Goal: Transaction & Acquisition: Purchase product/service

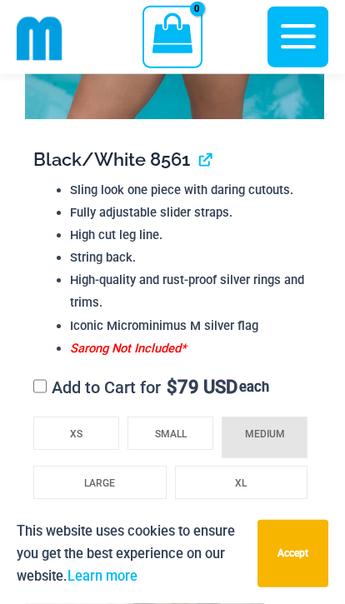
scroll to position [1804, 0]
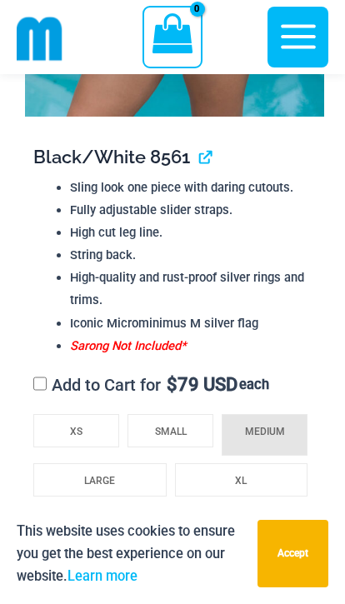
click at [56, 434] on li "XS" at bounding box center [76, 430] width 86 height 33
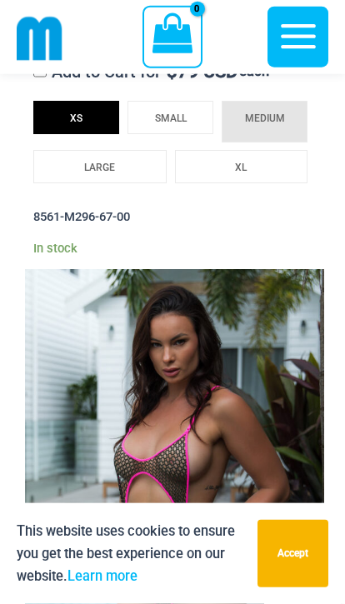
scroll to position [2123, 0]
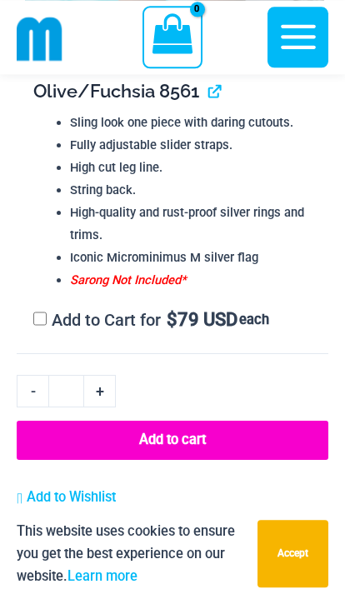
click at [265, 441] on button "Add to cart" at bounding box center [173, 440] width 312 height 38
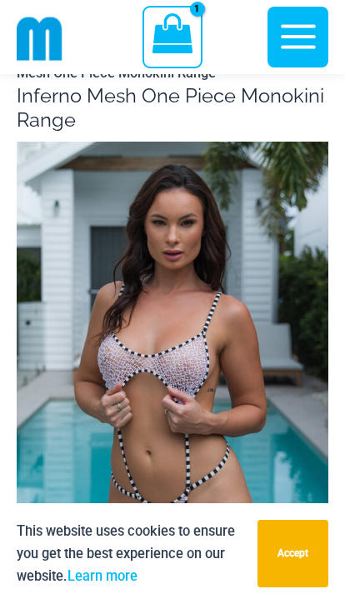
scroll to position [0, 0]
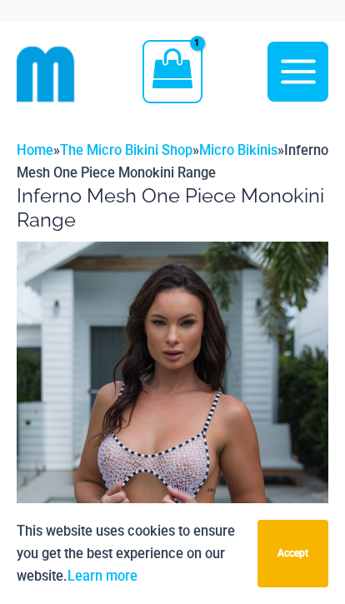
click at [167, 71] on icon "View Shopping Cart, 1 items" at bounding box center [172, 68] width 40 height 40
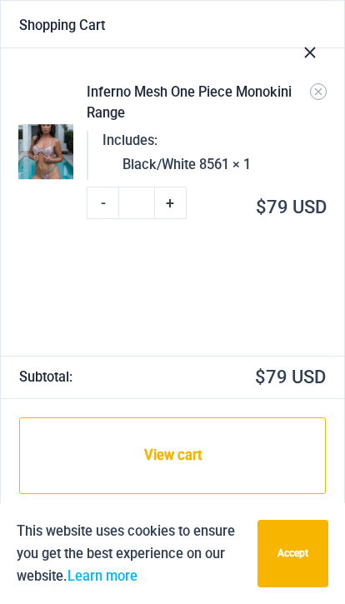
click at [308, 60] on icon "Close Cart Drawer" at bounding box center [310, 52] width 18 height 18
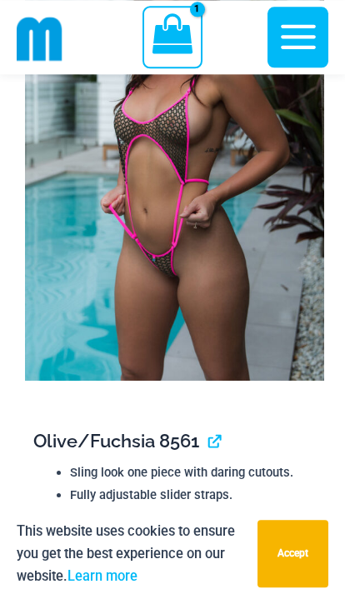
scroll to position [2711, 0]
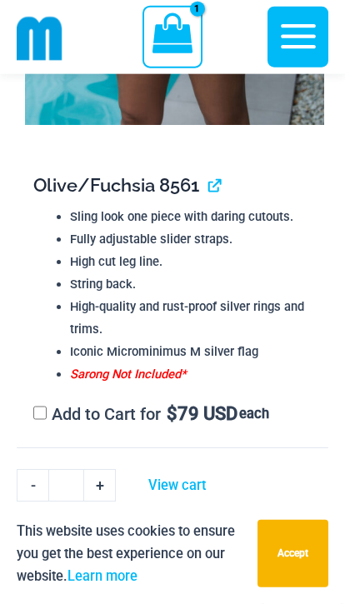
click at [231, 535] on button "Add to cart" at bounding box center [173, 534] width 312 height 38
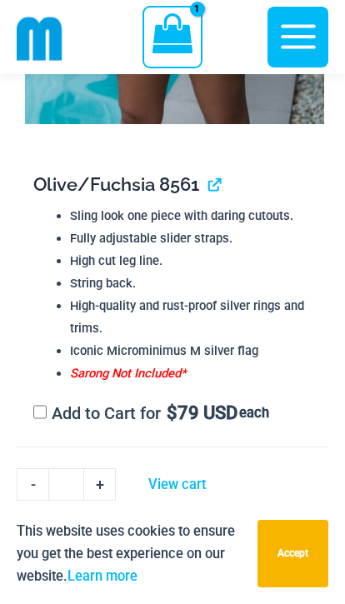
click at [175, 34] on icon "View Shopping Cart, 1 items" at bounding box center [172, 33] width 40 height 40
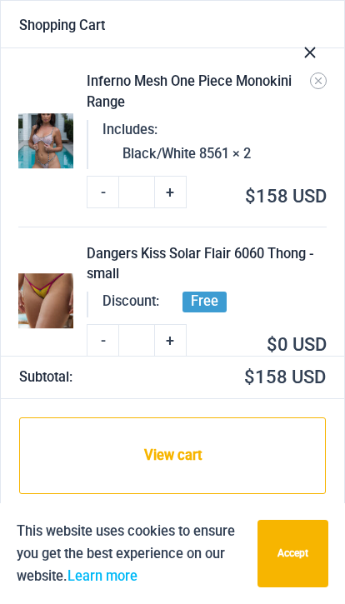
scroll to position [10, 0]
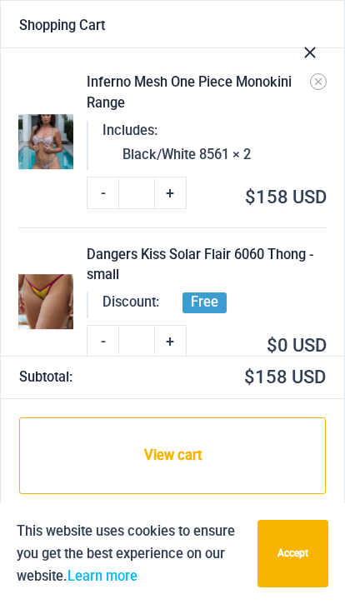
click at [97, 187] on link "-" at bounding box center [103, 193] width 32 height 32
type input "*"
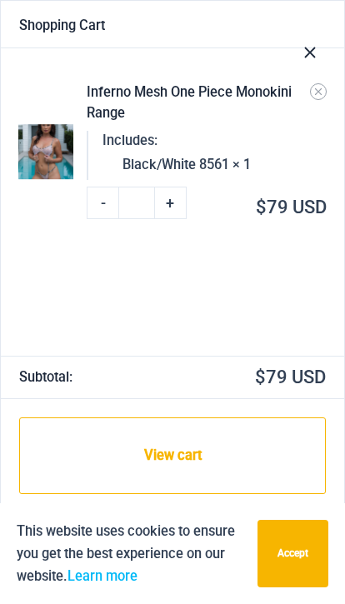
click at [319, 52] on button "Close Cart Drawer" at bounding box center [310, 50] width 68 height 75
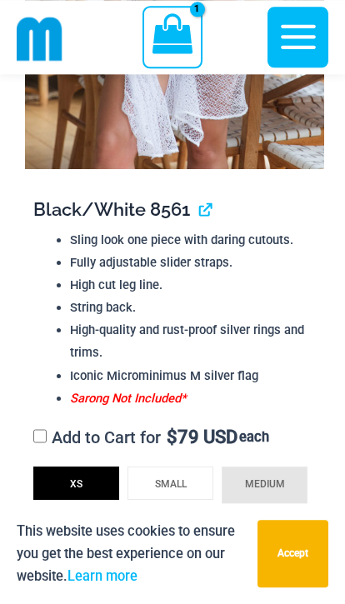
scroll to position [1752, 0]
click at [174, 51] on icon "View Shopping Cart, 1 items" at bounding box center [172, 33] width 40 height 40
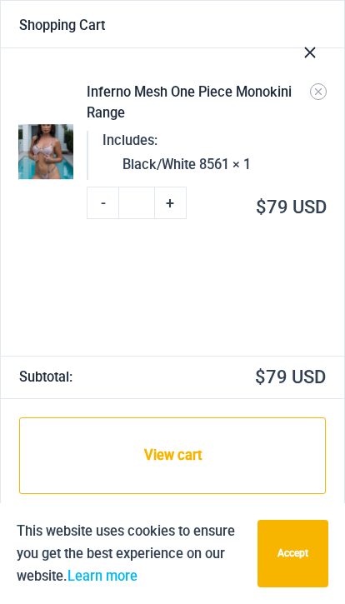
click at [322, 51] on button "Close Cart Drawer" at bounding box center [310, 50] width 68 height 75
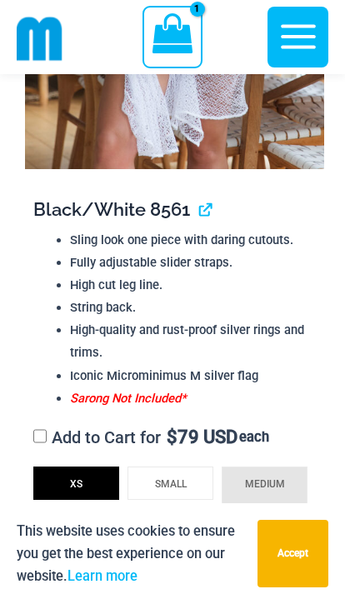
click at [312, 44] on icon "button" at bounding box center [298, 37] width 42 height 42
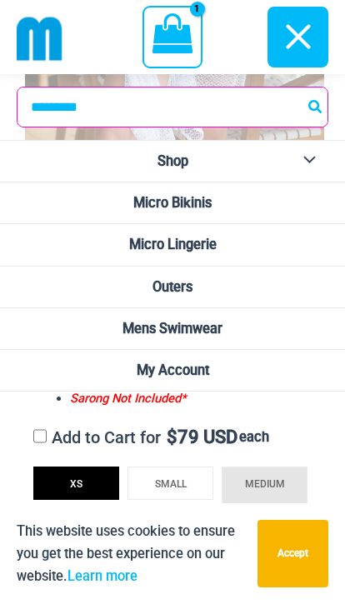
click at [43, 39] on img at bounding box center [40, 39] width 46 height 46
click at [29, 27] on img at bounding box center [40, 39] width 46 height 46
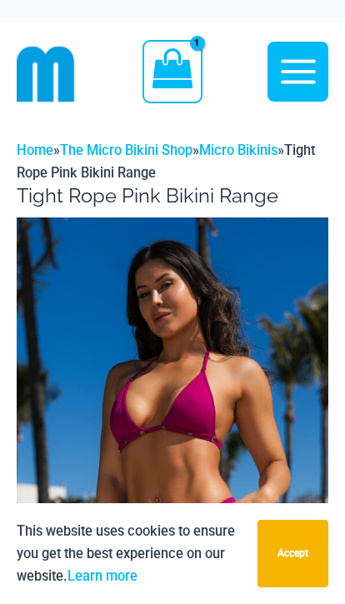
click at [309, 77] on icon "button" at bounding box center [298, 72] width 42 height 42
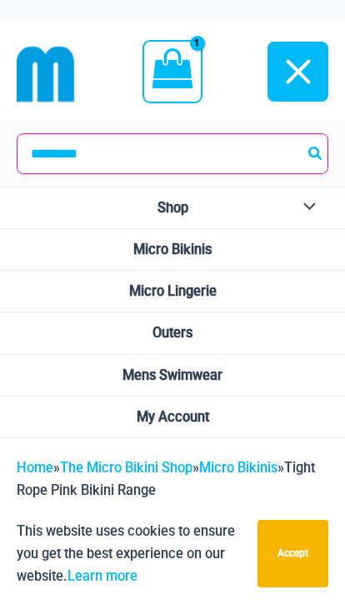
click at [212, 372] on span "Mens Swimwear" at bounding box center [172, 375] width 100 height 16
click at [269, 372] on link "Mens Swimwear" at bounding box center [172, 376] width 345 height 42
click at [271, 372] on link "Mens Swimwear" at bounding box center [172, 376] width 345 height 42
click at [279, 587] on button "Accept" at bounding box center [292, 553] width 71 height 67
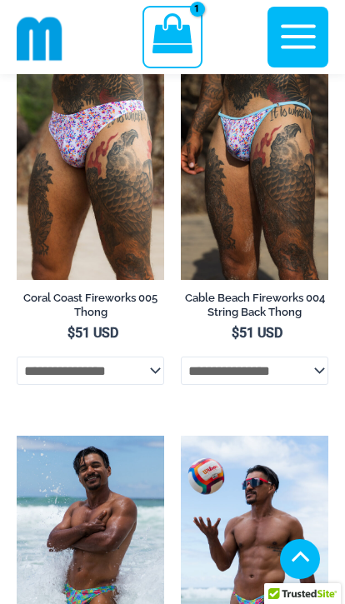
scroll to position [2658, 0]
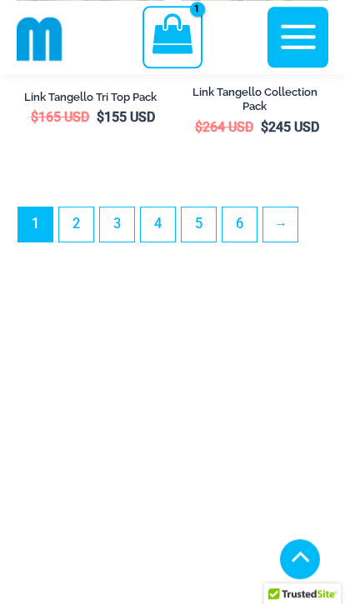
scroll to position [6726, 0]
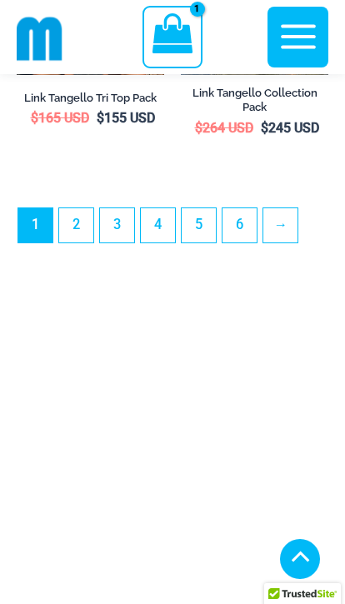
click at [80, 242] on link "2" at bounding box center [76, 225] width 34 height 34
click at [87, 242] on link "2" at bounding box center [76, 225] width 34 height 34
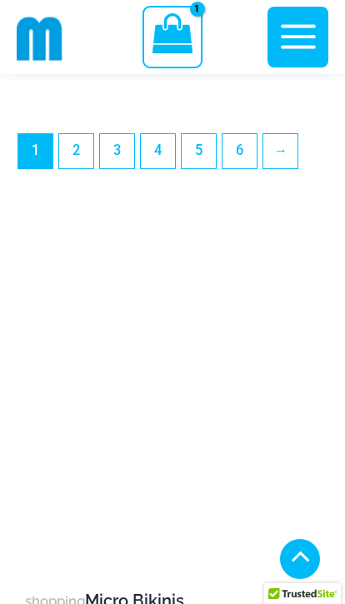
click at [300, 35] on icon "button" at bounding box center [298, 37] width 42 height 42
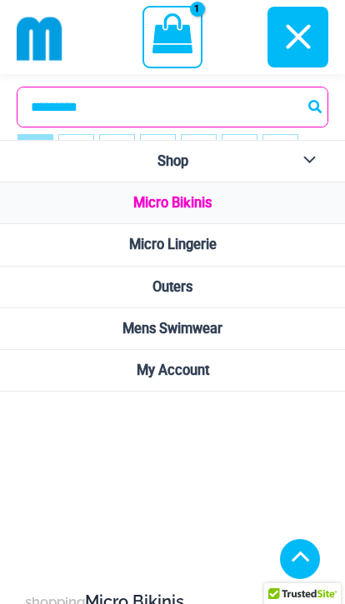
click at [294, 47] on icon "button" at bounding box center [298, 37] width 42 height 42
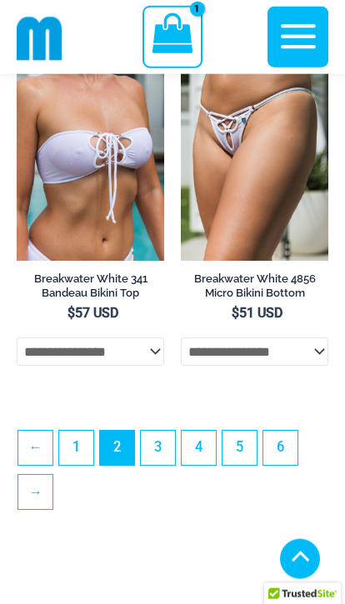
scroll to position [5748, 0]
click at [148, 465] on link "3" at bounding box center [158, 448] width 34 height 34
click at [152, 465] on link "3" at bounding box center [158, 448] width 34 height 34
click at [302, 366] on select "**********" at bounding box center [254, 351] width 147 height 28
click at [314, 366] on select "**********" at bounding box center [254, 351] width 147 height 28
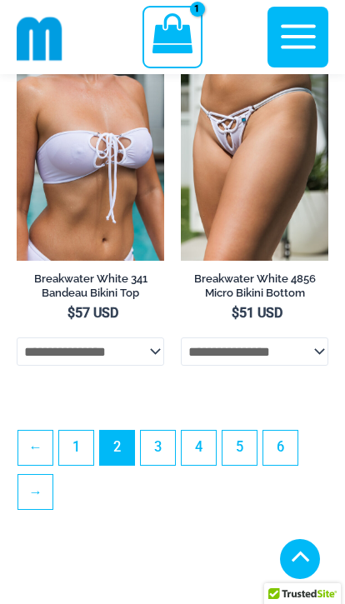
click at [149, 465] on link "3" at bounding box center [158, 448] width 34 height 34
click at [304, 36] on icon "button" at bounding box center [298, 37] width 35 height 24
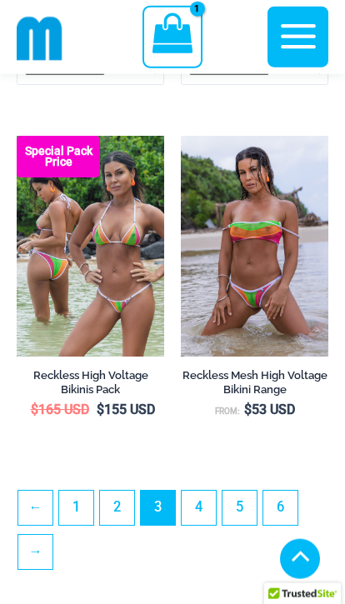
scroll to position [5557, 0]
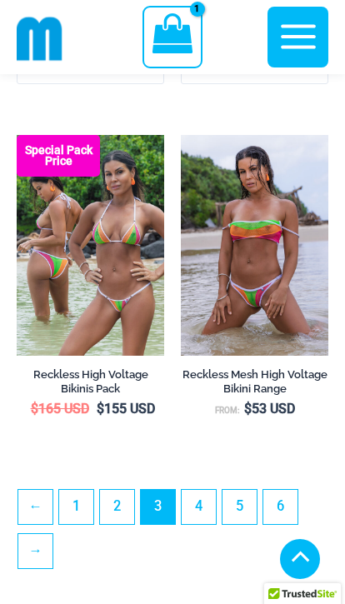
click at [198, 524] on link "4" at bounding box center [199, 507] width 34 height 34
click at [207, 524] on link "4" at bounding box center [199, 507] width 34 height 34
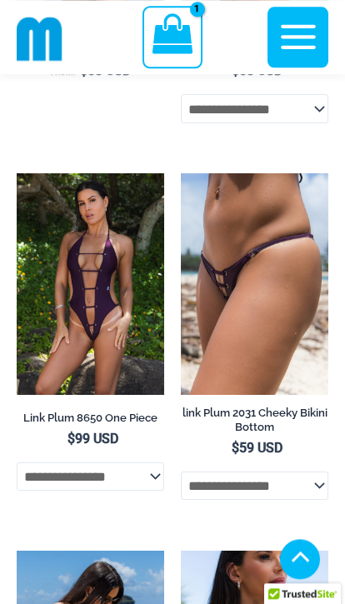
scroll to position [1922, 0]
click at [17, 173] on img at bounding box center [17, 173] width 0 height 0
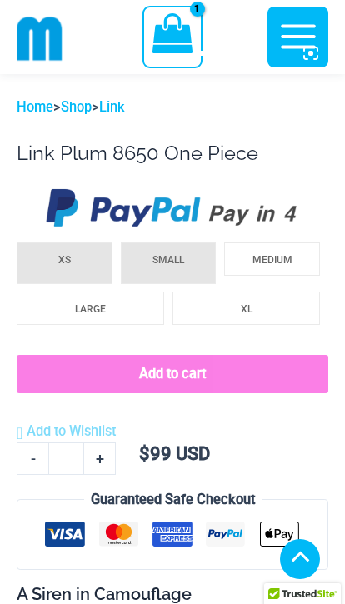
scroll to position [902, 0]
click at [78, 261] on li "XS" at bounding box center [65, 263] width 96 height 42
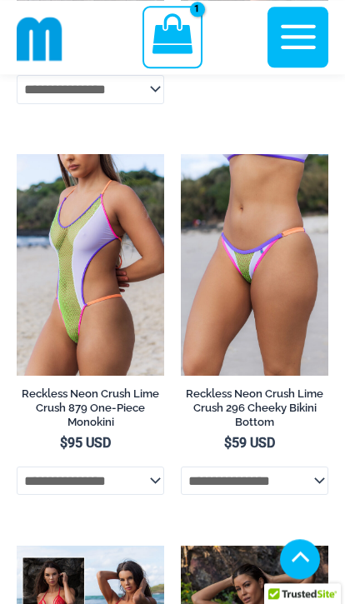
scroll to position [5973, 0]
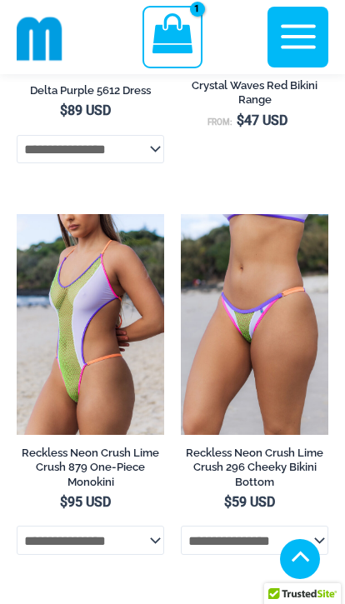
click at [17, 214] on img at bounding box center [17, 214] width 0 height 0
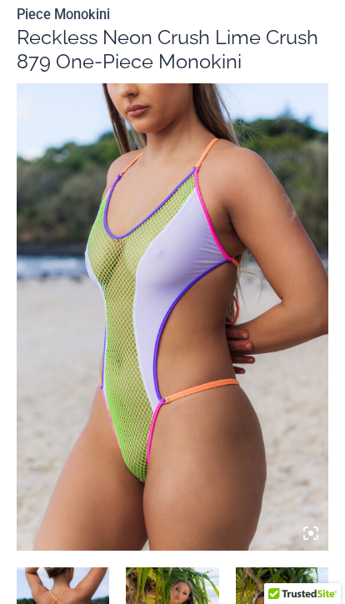
scroll to position [181, 0]
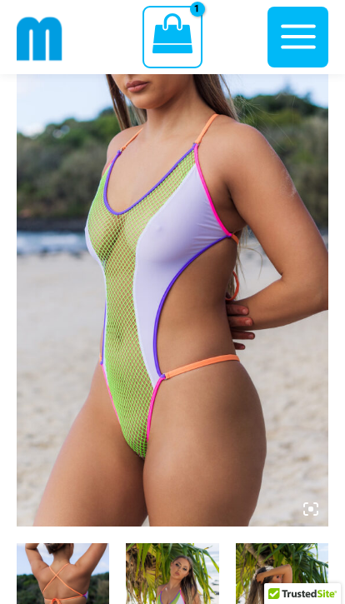
click at [317, 510] on icon at bounding box center [310, 509] width 15 height 15
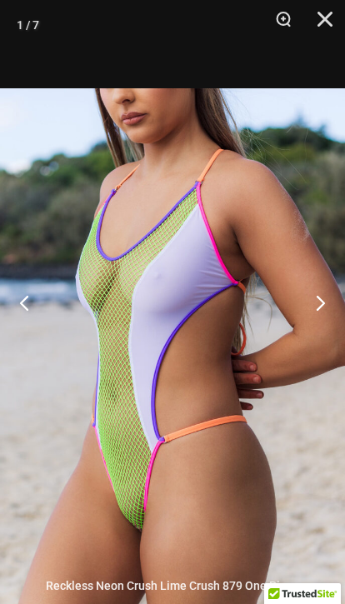
click at [320, 344] on button "Next" at bounding box center [313, 302] width 62 height 83
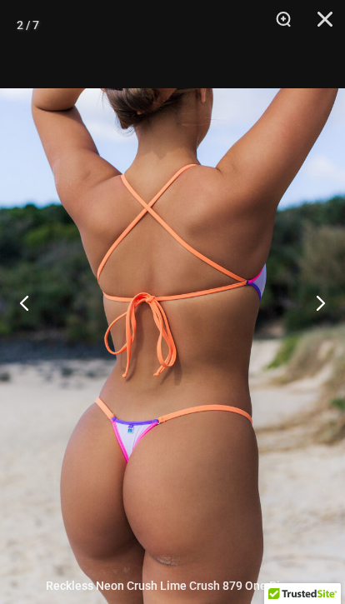
click at [330, 344] on button "Next" at bounding box center [313, 302] width 62 height 83
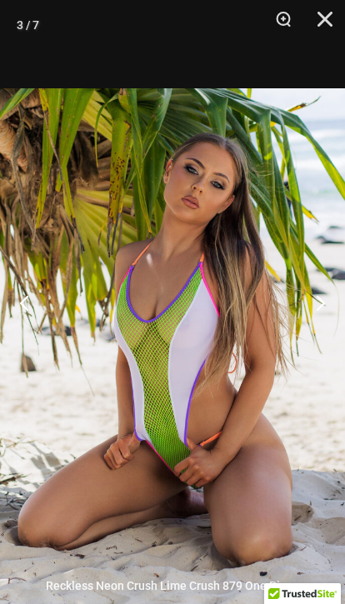
click at [325, 344] on button "Next" at bounding box center [313, 302] width 62 height 83
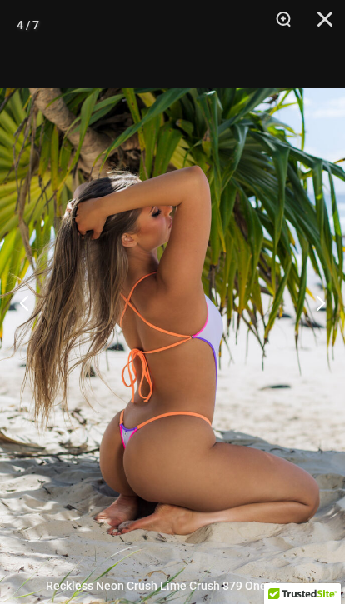
click at [320, 344] on button "Next" at bounding box center [313, 302] width 62 height 83
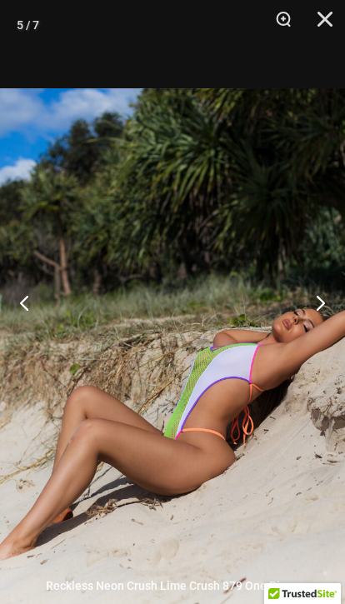
click at [318, 344] on button "Next" at bounding box center [313, 302] width 62 height 83
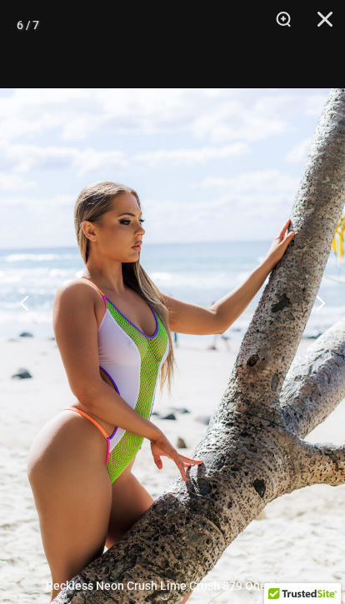
click at [319, 344] on button "Next" at bounding box center [313, 302] width 62 height 83
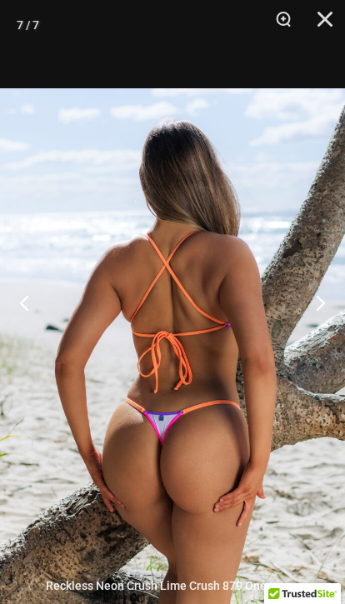
click at [318, 344] on button "Next" at bounding box center [313, 302] width 62 height 83
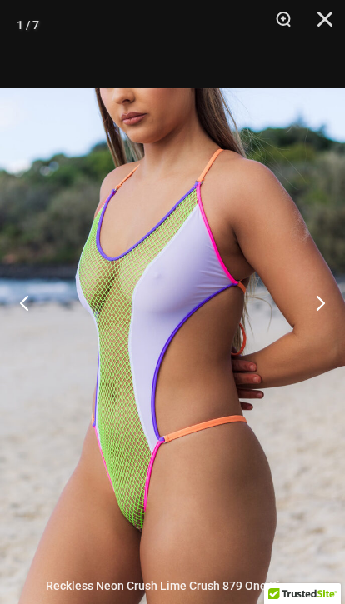
click at [321, 344] on button "Next" at bounding box center [313, 302] width 62 height 83
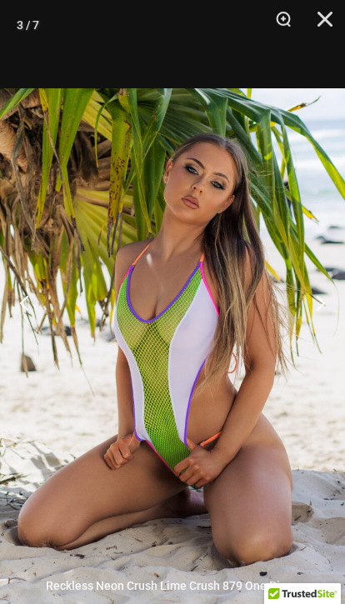
click at [325, 344] on button "Next" at bounding box center [313, 302] width 62 height 83
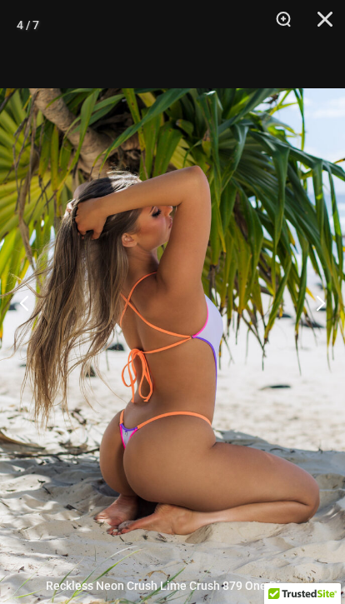
click at [319, 344] on button "Next" at bounding box center [313, 302] width 62 height 83
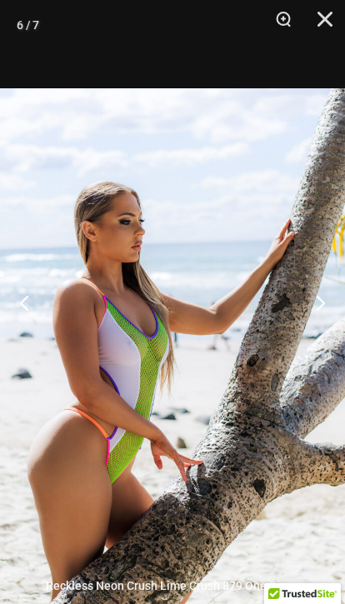
click at [323, 344] on button "Next" at bounding box center [313, 302] width 62 height 83
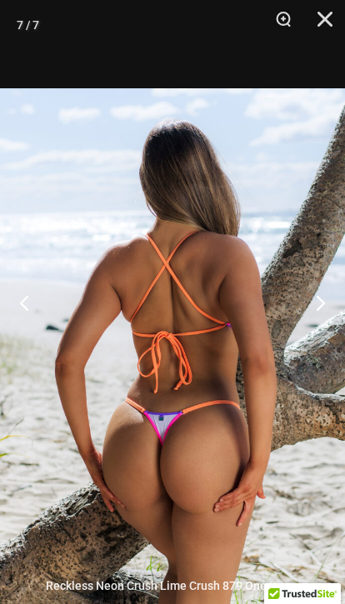
click at [331, 17] on button "Close" at bounding box center [319, 25] width 42 height 50
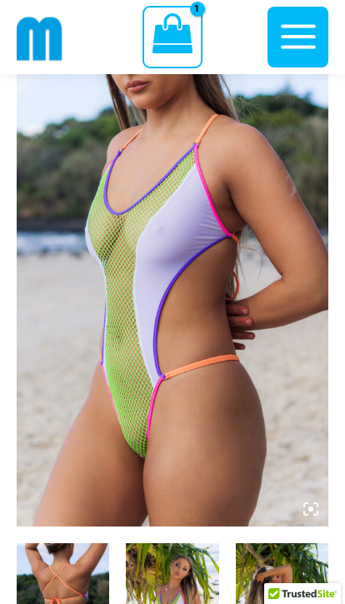
click at [287, 37] on icon "button" at bounding box center [298, 37] width 35 height 24
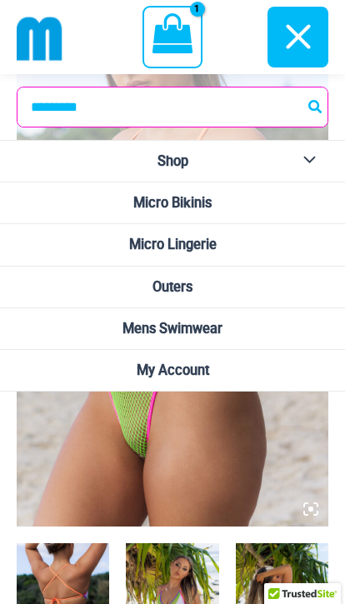
click at [113, 203] on link "Micro Bikinis" at bounding box center [172, 203] width 345 height 42
click at [312, 153] on button "Menu Toggle" at bounding box center [305, 161] width 46 height 41
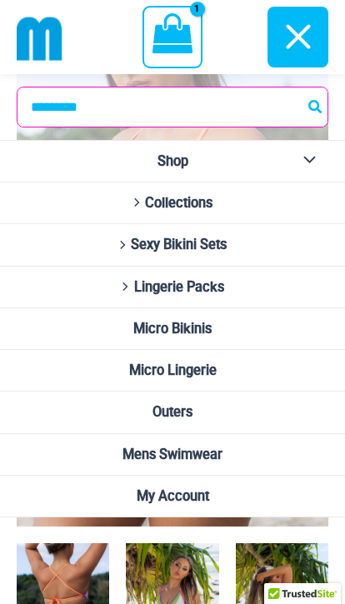
click at [299, 204] on link "Collections" at bounding box center [172, 203] width 345 height 42
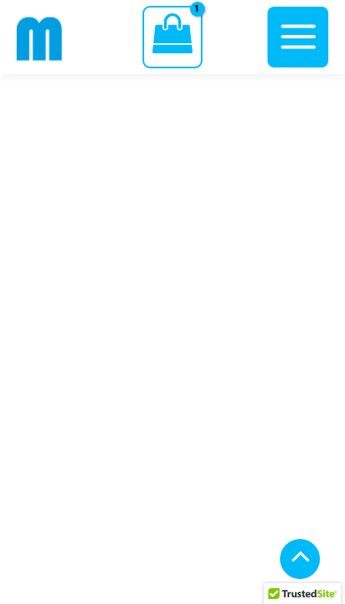
scroll to position [1908, 0]
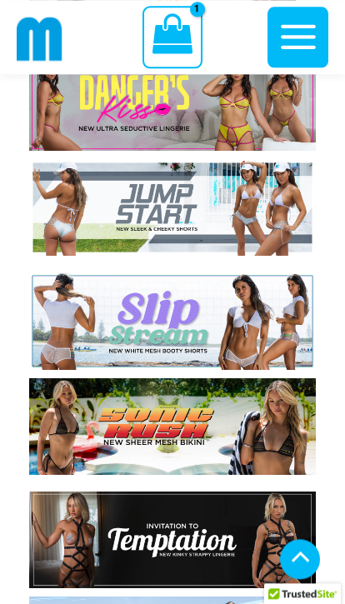
click at [235, 321] on img at bounding box center [172, 320] width 287 height 97
click at [249, 320] on img at bounding box center [172, 320] width 287 height 97
click at [263, 322] on img at bounding box center [172, 320] width 287 height 97
click at [285, 329] on img at bounding box center [172, 320] width 287 height 97
click at [93, 325] on img at bounding box center [172, 320] width 287 height 97
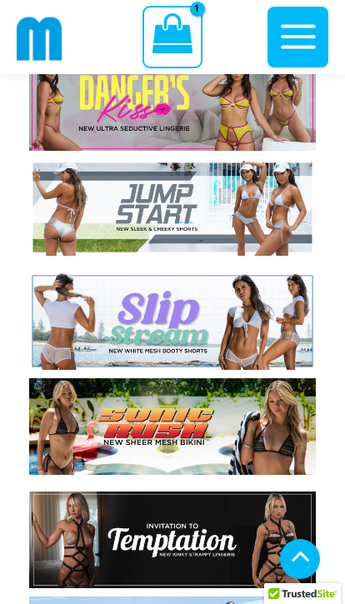
click at [281, 335] on img at bounding box center [172, 320] width 287 height 97
click at [278, 328] on img at bounding box center [172, 320] width 287 height 97
click at [275, 335] on img at bounding box center [172, 320] width 287 height 97
click at [72, 310] on img at bounding box center [172, 320] width 287 height 97
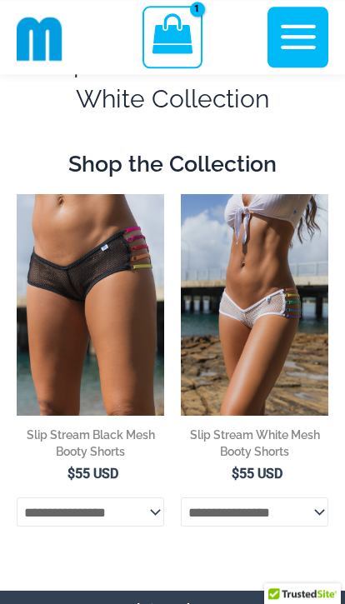
scroll to position [82, 0]
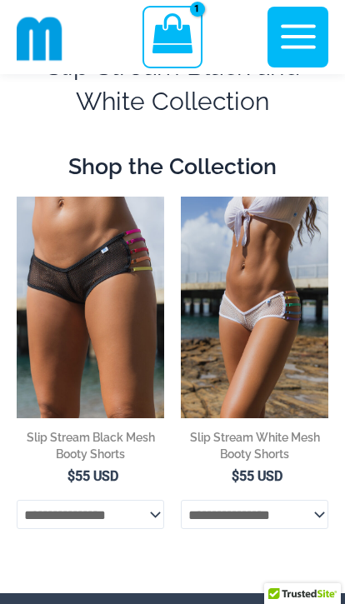
click at [181, 197] on img at bounding box center [181, 197] width 0 height 0
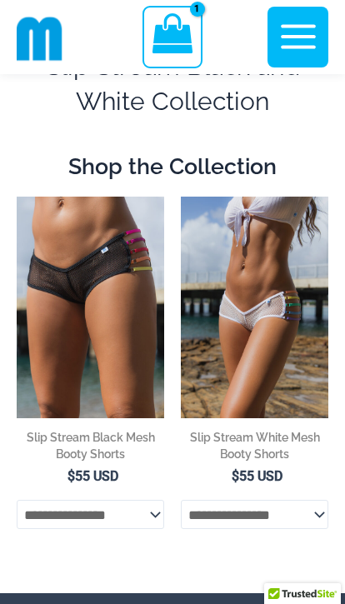
click at [181, 197] on img at bounding box center [181, 197] width 0 height 0
click at [304, 519] on select "**********" at bounding box center [254, 514] width 147 height 28
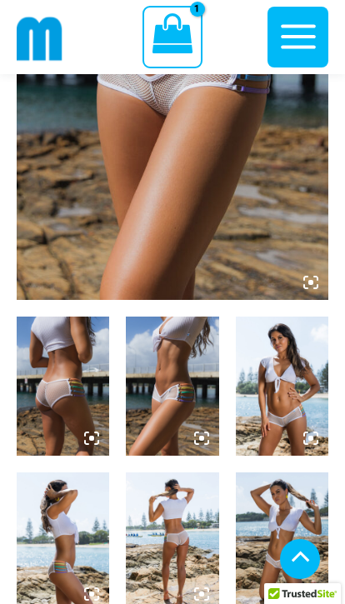
scroll to position [385, 0]
click at [284, 534] on img at bounding box center [282, 541] width 92 height 139
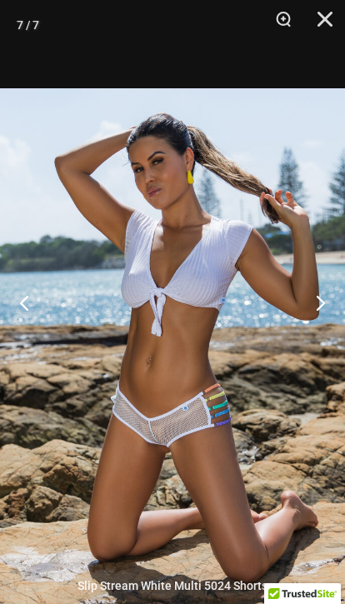
click at [332, 344] on button "Next" at bounding box center [313, 302] width 62 height 83
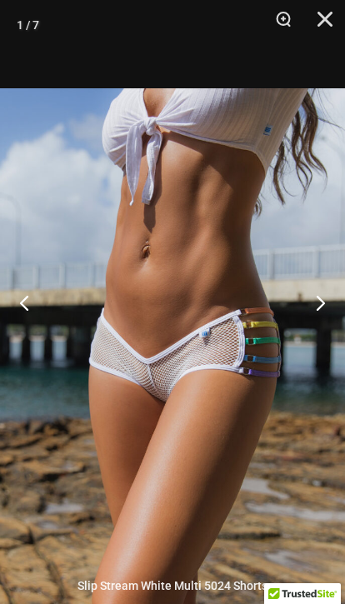
click at [324, 344] on button "Next" at bounding box center [313, 302] width 62 height 83
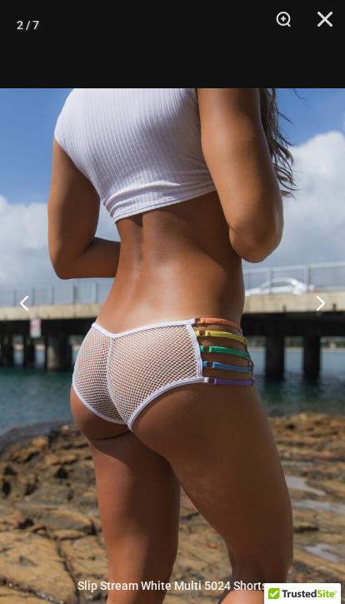
click at [320, 344] on button "Next" at bounding box center [313, 302] width 62 height 83
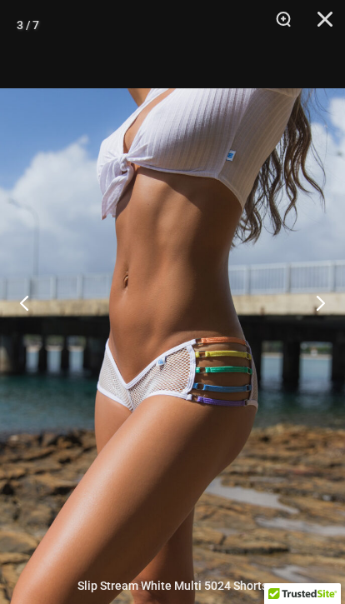
click at [318, 344] on button "Next" at bounding box center [313, 302] width 62 height 83
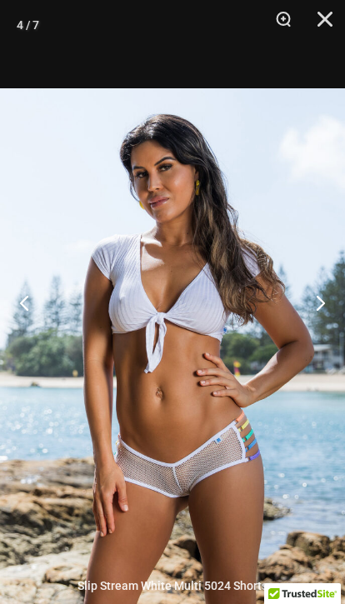
click at [324, 344] on button "Next" at bounding box center [313, 302] width 62 height 83
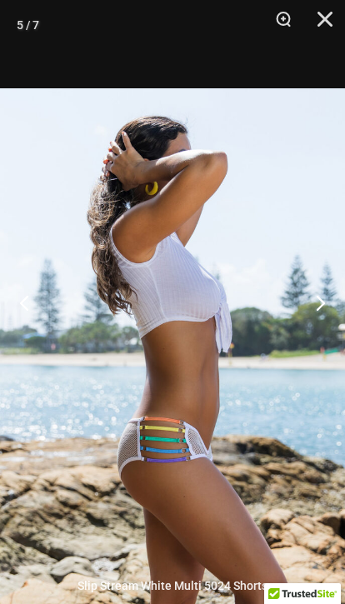
click at [325, 344] on button "Next" at bounding box center [313, 302] width 62 height 83
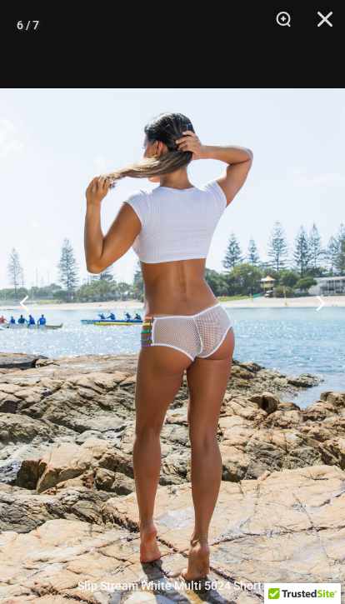
click at [332, 344] on button "Next" at bounding box center [313, 302] width 62 height 83
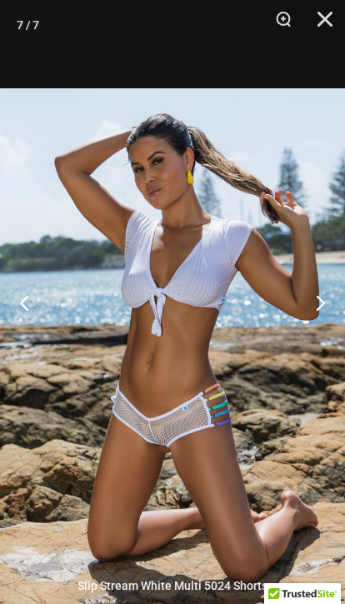
click at [317, 18] on button "Close" at bounding box center [319, 25] width 42 height 50
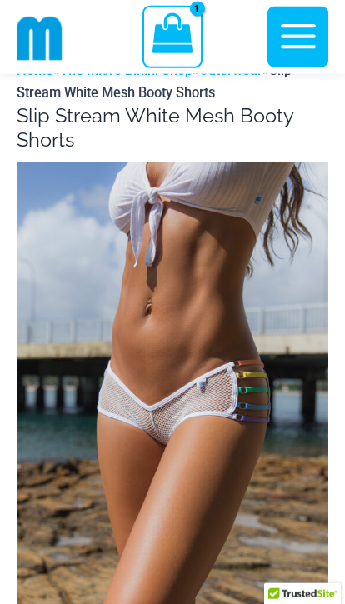
scroll to position [0, 0]
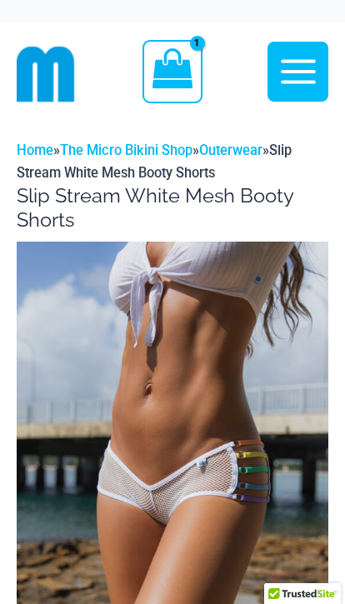
click at [291, 66] on icon "button" at bounding box center [298, 72] width 42 height 42
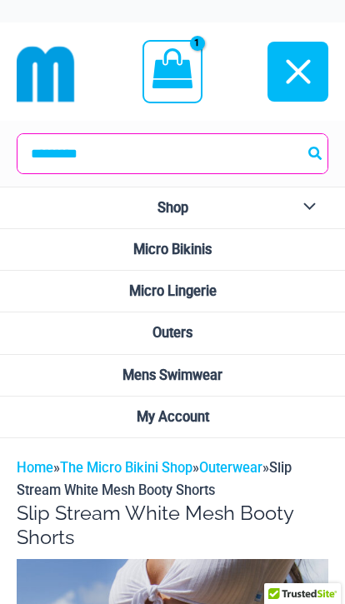
click at [127, 215] on link "Shop" at bounding box center [172, 208] width 345 height 42
click at [317, 202] on button "Menu Toggle" at bounding box center [305, 207] width 46 height 41
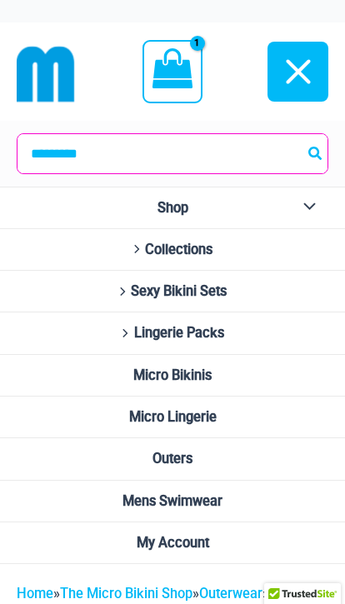
click at [311, 217] on button "Menu Toggle" at bounding box center [305, 207] width 46 height 41
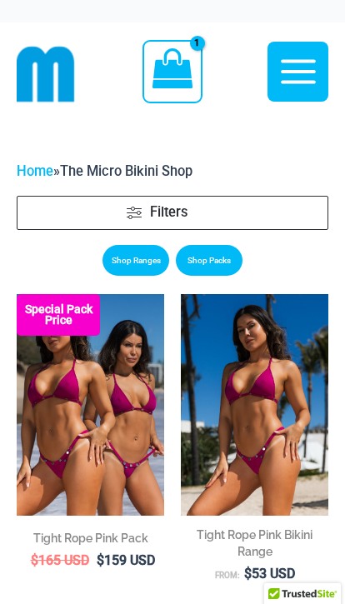
click at [297, 62] on icon "button" at bounding box center [298, 71] width 35 height 24
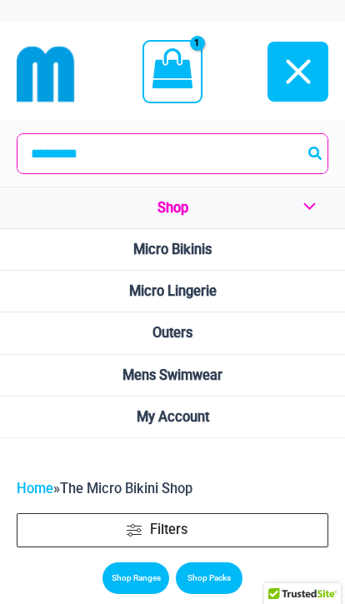
click at [124, 257] on link "Micro Bikinis" at bounding box center [172, 250] width 345 height 42
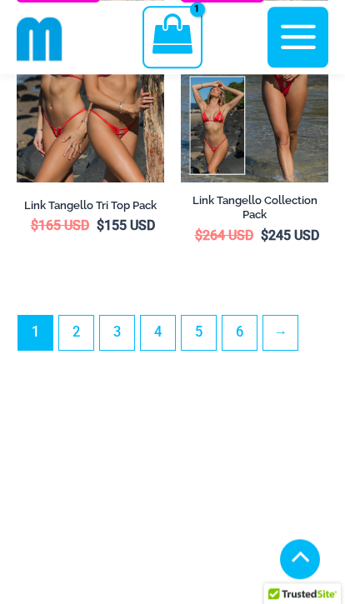
scroll to position [6616, 0]
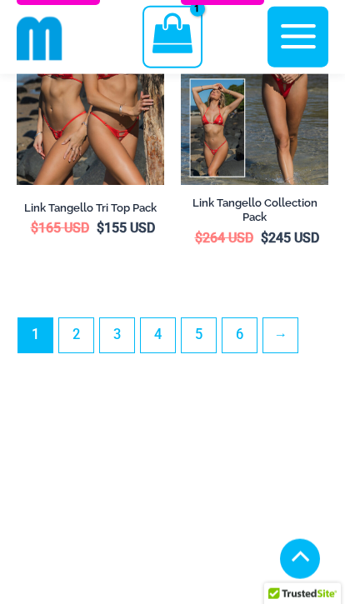
click at [78, 352] on link "2" at bounding box center [76, 335] width 34 height 34
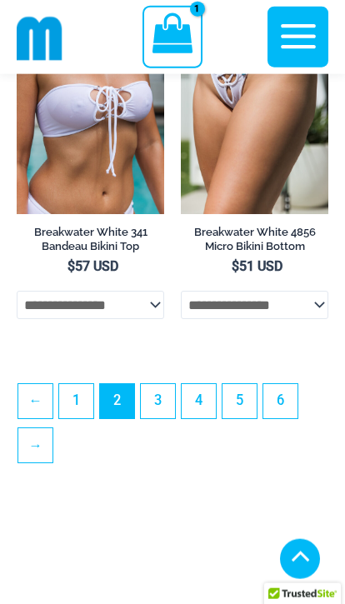
scroll to position [5796, 0]
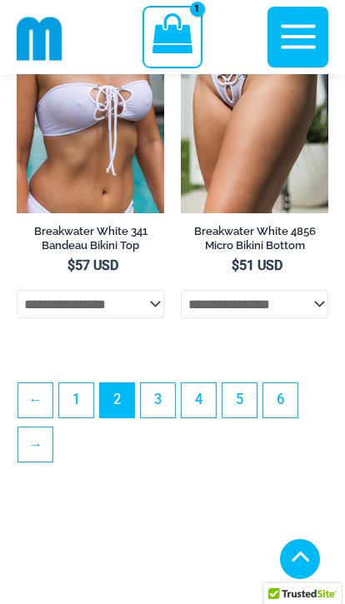
click at [157, 417] on link "3" at bounding box center [158, 400] width 34 height 34
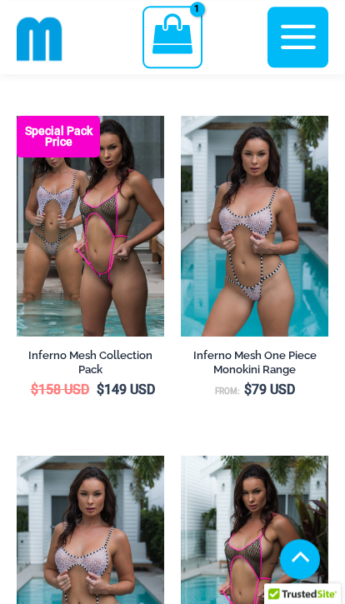
scroll to position [3383, 0]
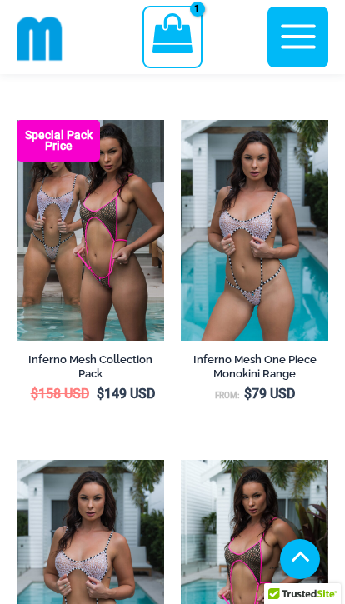
click at [181, 120] on img at bounding box center [181, 120] width 0 height 0
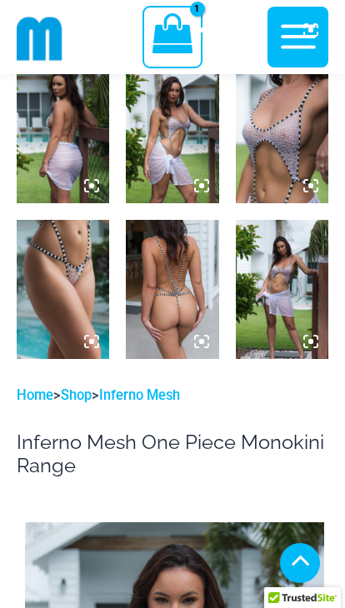
scroll to position [837, 0]
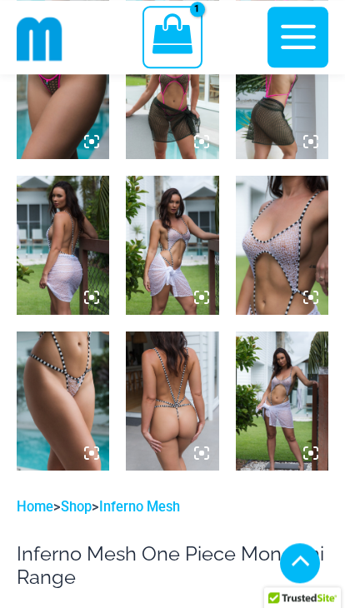
click at [161, 40] on icon "View Shopping Cart, 1 items" at bounding box center [172, 33] width 40 height 40
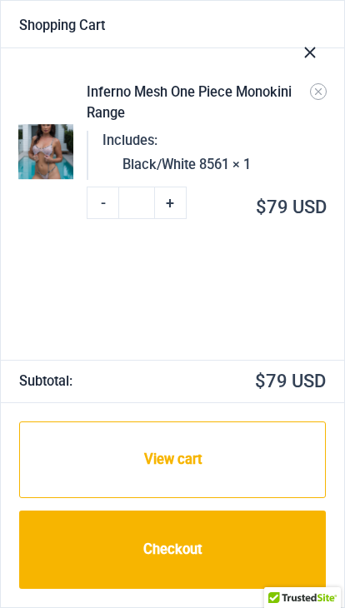
scroll to position [1468, 0]
click at [314, 51] on icon "Close Cart Drawer" at bounding box center [310, 52] width 18 height 18
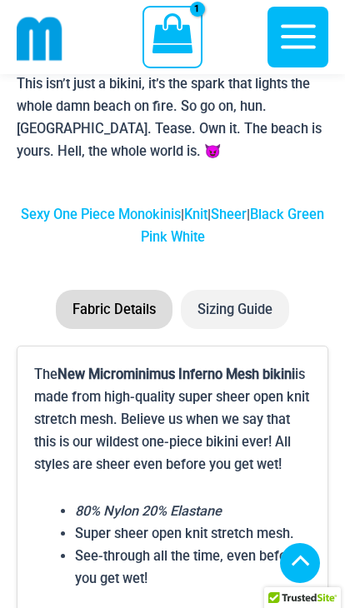
scroll to position [3522, 0]
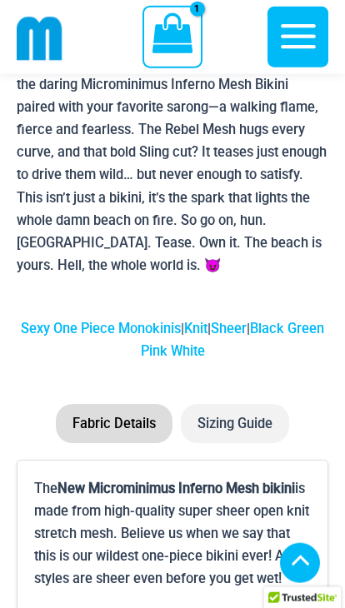
click at [247, 417] on li "Sizing Guide" at bounding box center [235, 423] width 108 height 39
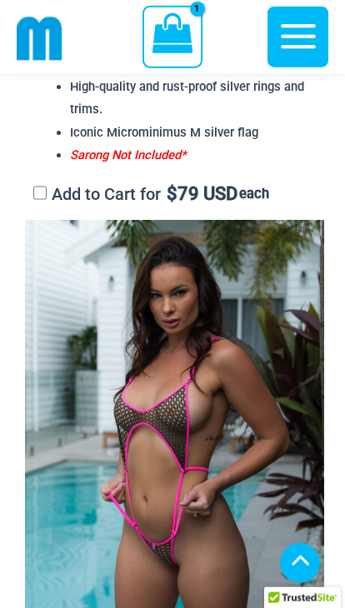
scroll to position [1982, 0]
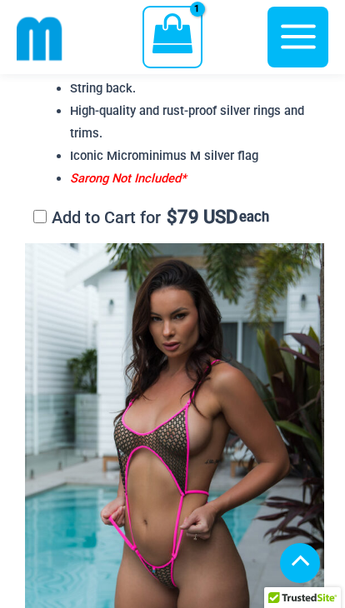
click at [174, 37] on icon "View Shopping Cart, 1 items" at bounding box center [172, 33] width 40 height 40
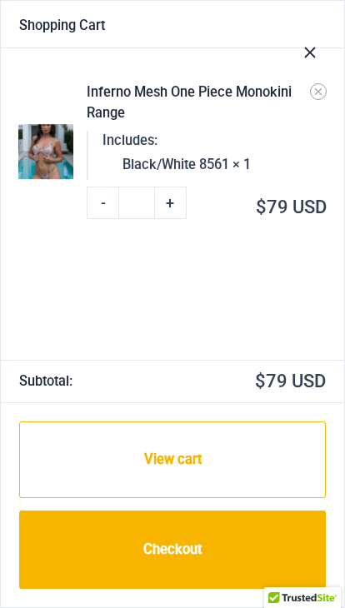
click at [233, 498] on link "View cart" at bounding box center [172, 460] width 307 height 77
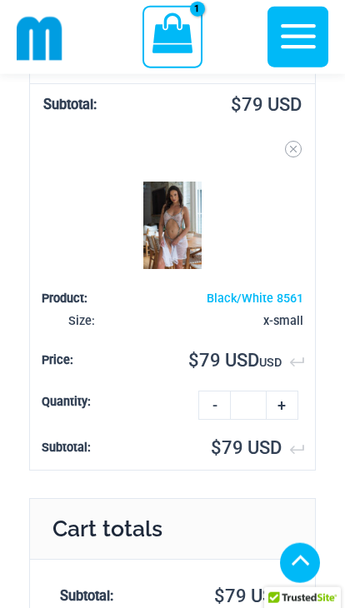
scroll to position [344, 0]
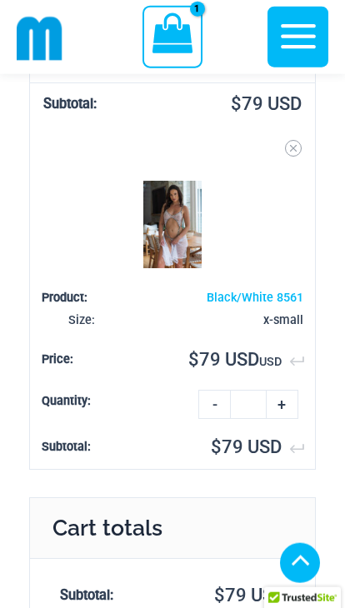
click at [207, 407] on link "-" at bounding box center [214, 404] width 32 height 29
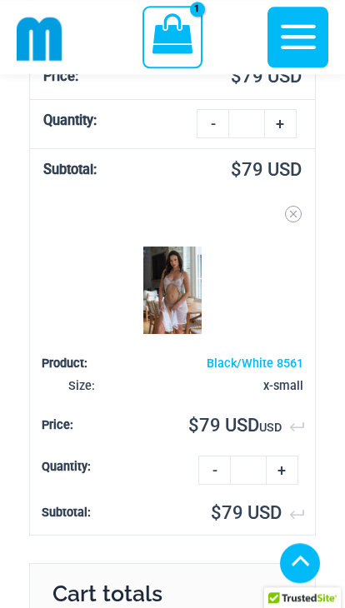
scroll to position [278, 0]
click at [299, 217] on link "Remove Black/White 8561 from cart" at bounding box center [293, 214] width 17 height 17
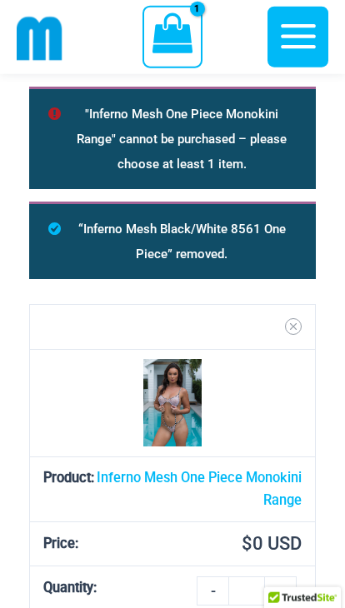
scroll to position [0, 0]
